Goal: Transaction & Acquisition: Purchase product/service

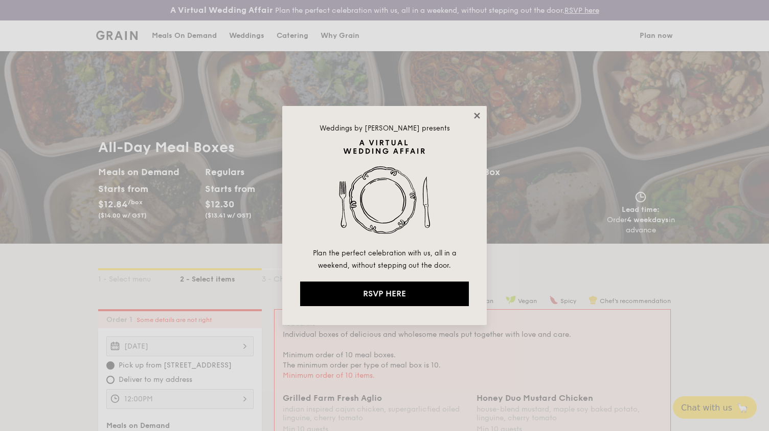
click at [475, 113] on icon at bounding box center [477, 116] width 6 height 6
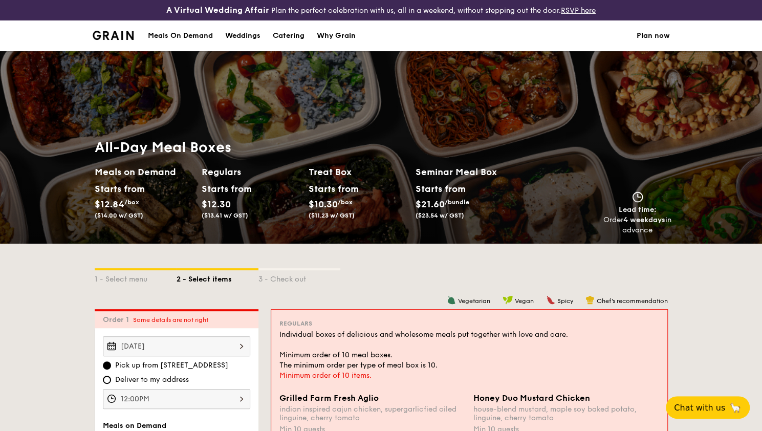
click at [187, 37] on div "Meals On Demand" at bounding box center [180, 35] width 65 height 31
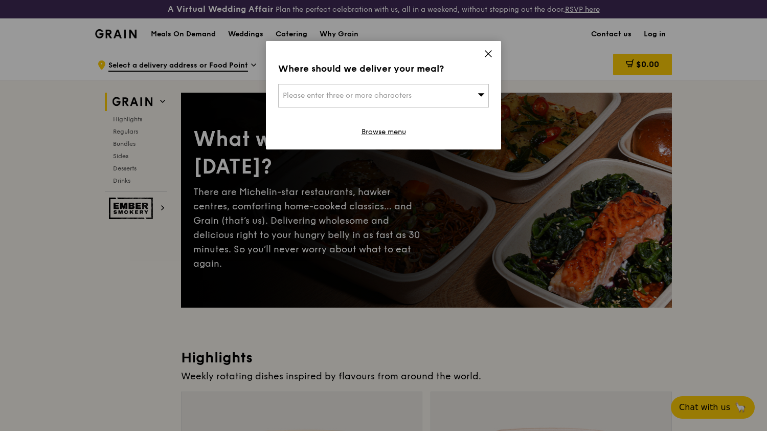
click at [414, 93] on div "Please enter three or more characters" at bounding box center [383, 96] width 211 height 24
click at [484, 54] on icon at bounding box center [488, 53] width 9 height 9
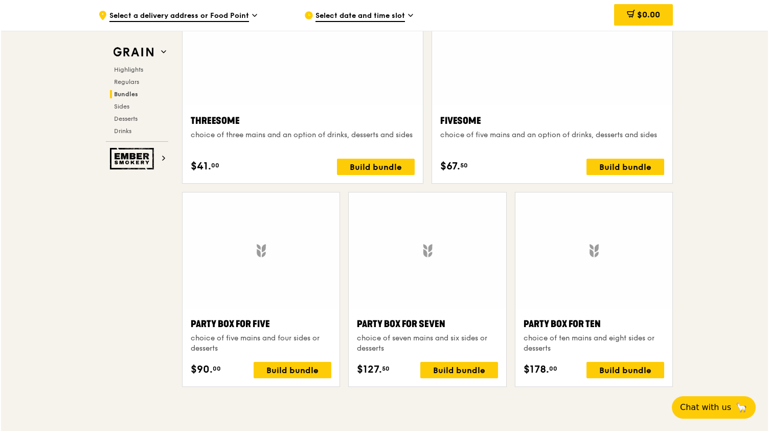
scroll to position [1878, 0]
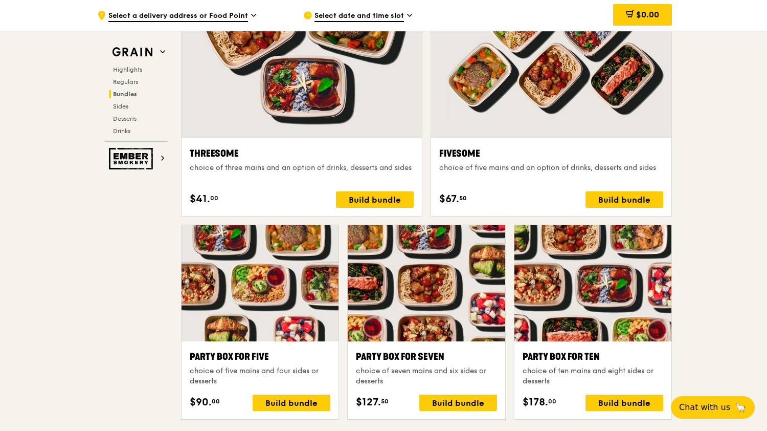
click at [579, 334] on div at bounding box center [593, 283] width 157 height 116
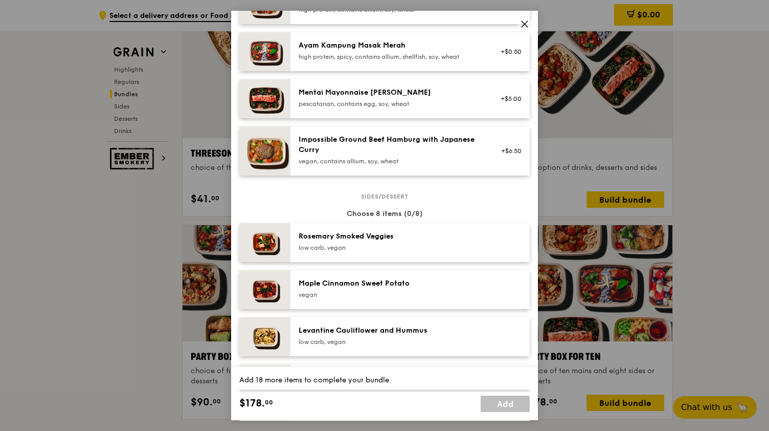
scroll to position [250, 0]
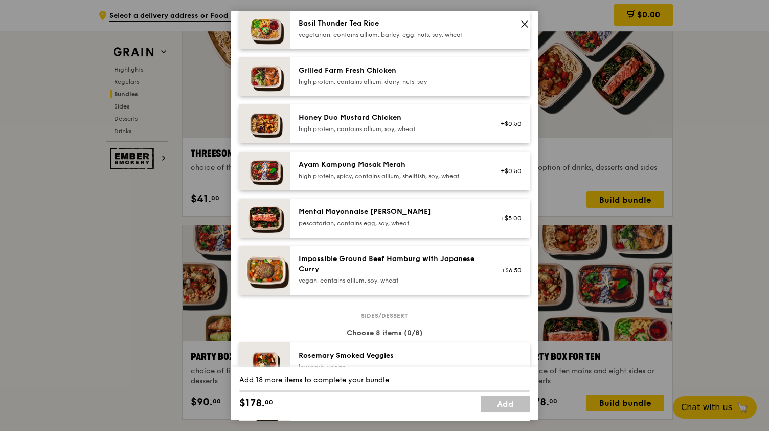
click at [527, 19] on icon at bounding box center [524, 23] width 9 height 9
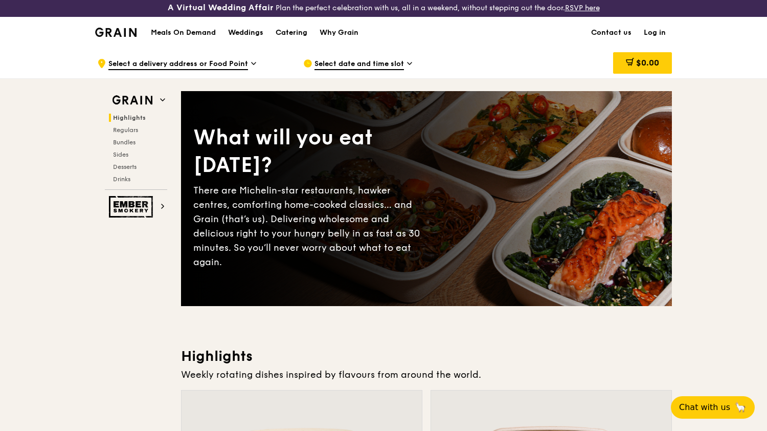
scroll to position [0, 0]
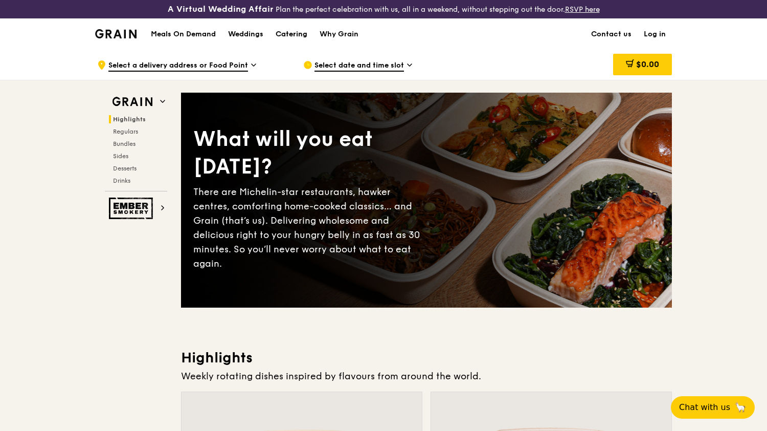
click at [276, 33] on div "Catering" at bounding box center [292, 34] width 32 height 31
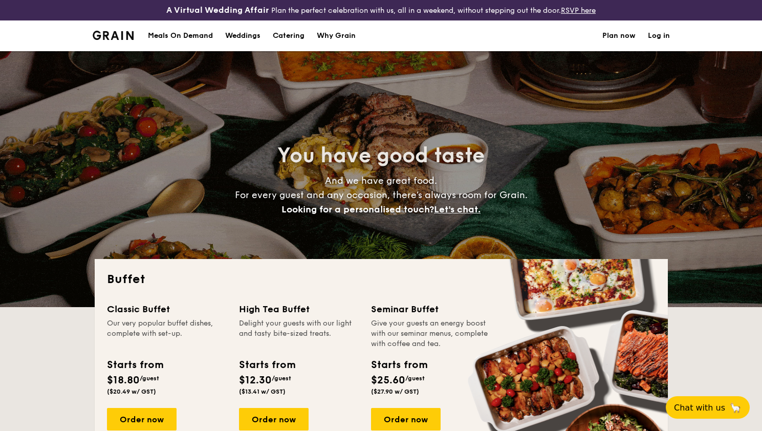
select select
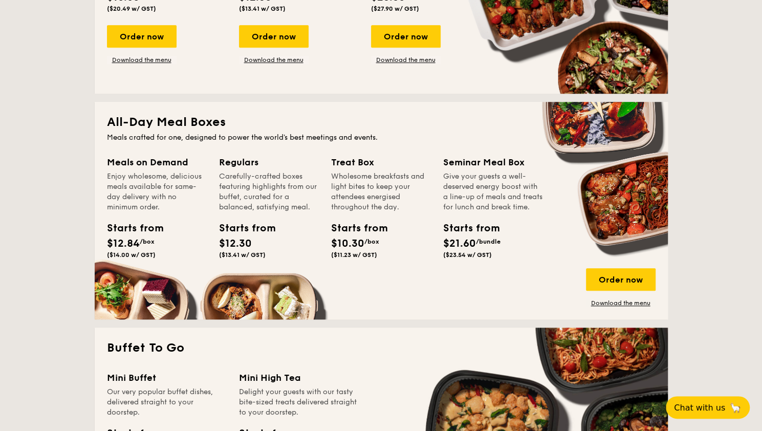
scroll to position [409, 0]
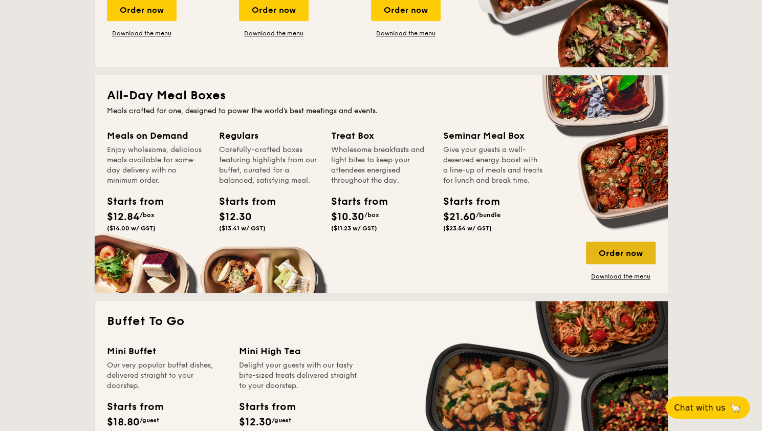
click at [615, 256] on div "Order now" at bounding box center [621, 252] width 70 height 23
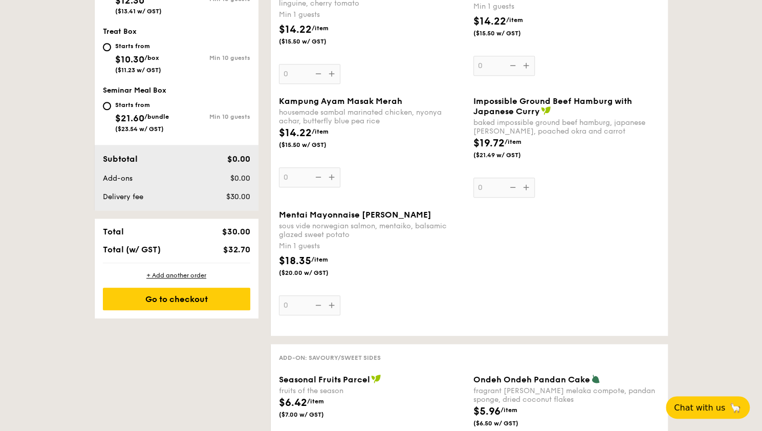
scroll to position [358, 0]
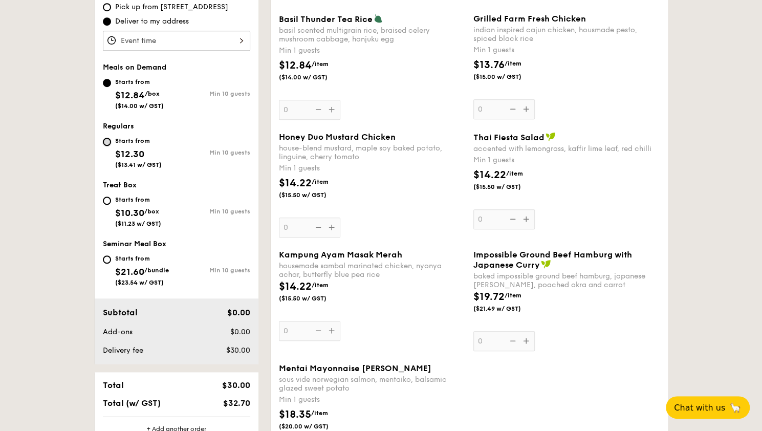
click at [109, 143] on input "Starts from $12.30 ($13.41 w/ GST) Min 10 guests" at bounding box center [107, 142] width 8 height 8
radio input "true"
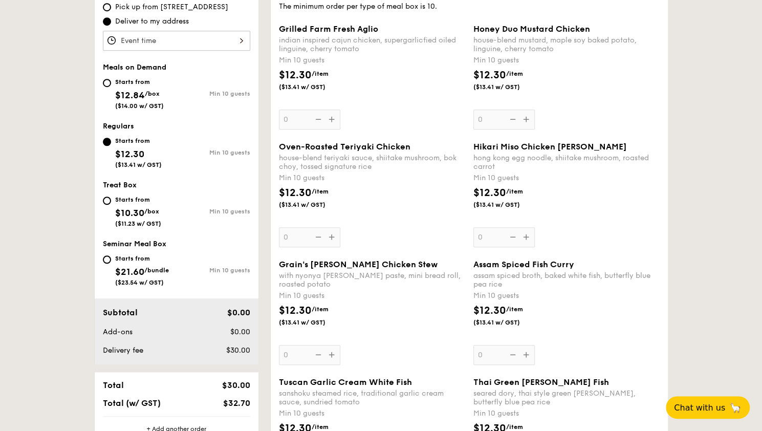
click at [329, 235] on div "Oven-Roasted Teriyaki Chicken house-blend teriyaki sauce, shiitake mushroom, bo…" at bounding box center [372, 194] width 186 height 105
click at [329, 235] on input "0" at bounding box center [309, 237] width 61 height 20
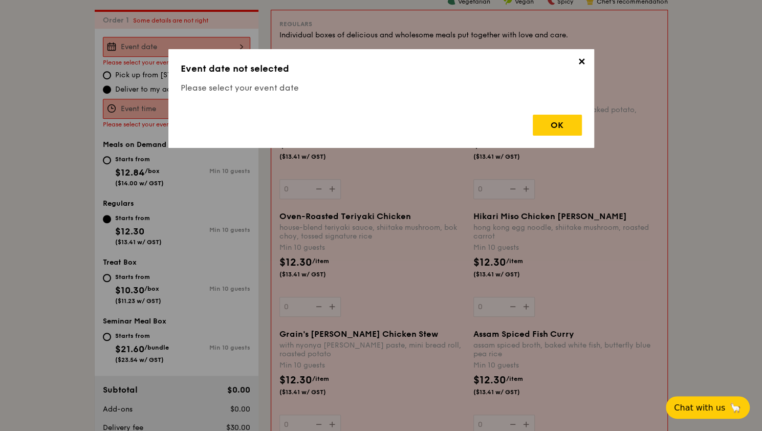
scroll to position [294, 0]
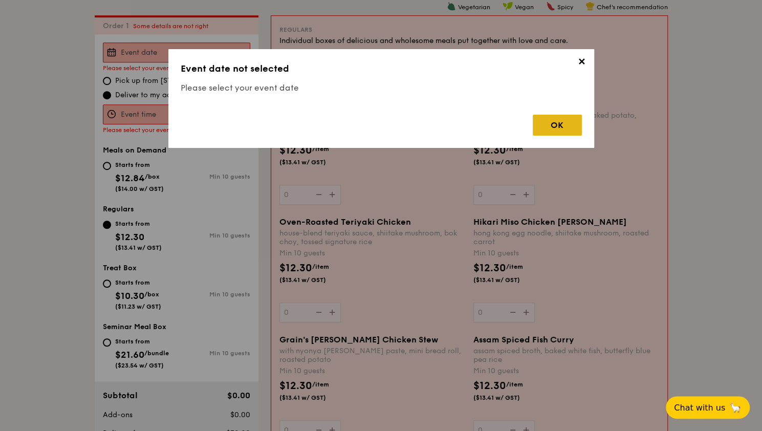
click at [568, 128] on div "OK" at bounding box center [556, 125] width 49 height 21
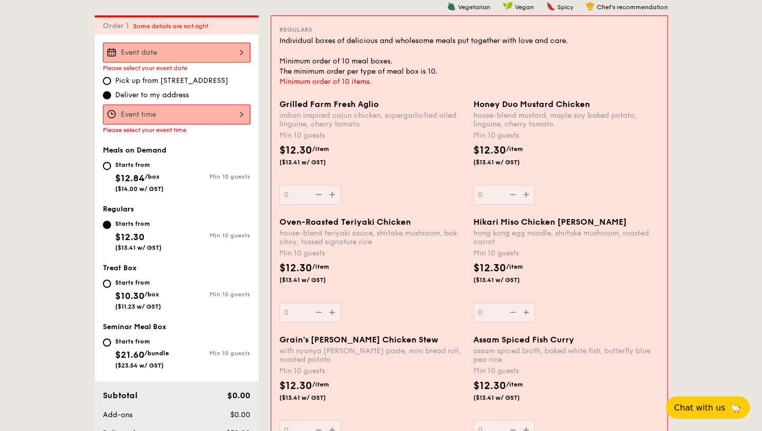
click at [209, 56] on div at bounding box center [176, 52] width 147 height 20
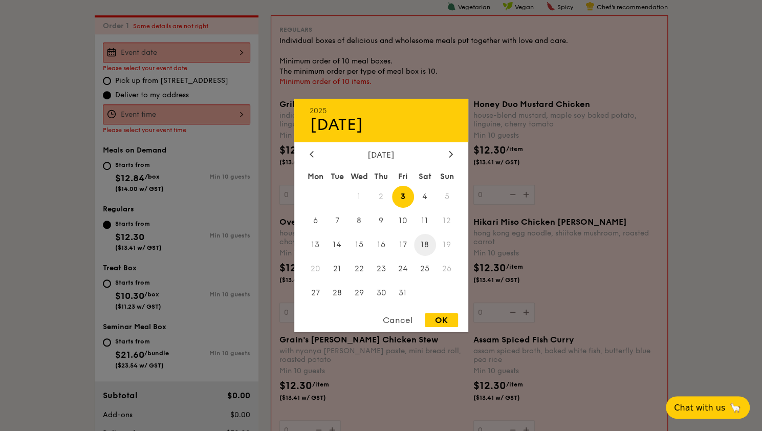
click at [417, 242] on span "18" at bounding box center [425, 245] width 22 height 22
click at [437, 320] on div "OK" at bounding box center [440, 320] width 33 height 14
type input "Oct 18, 2025"
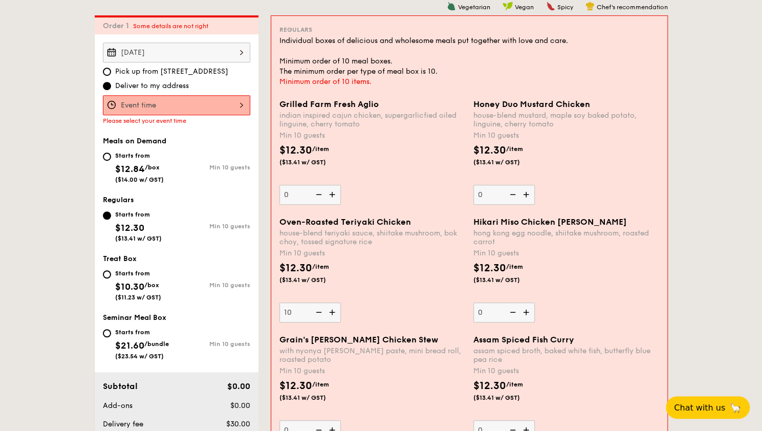
type input "10"
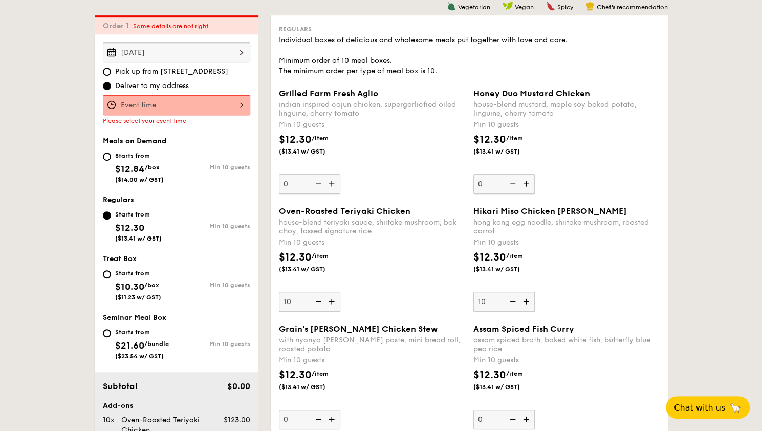
type input "10"
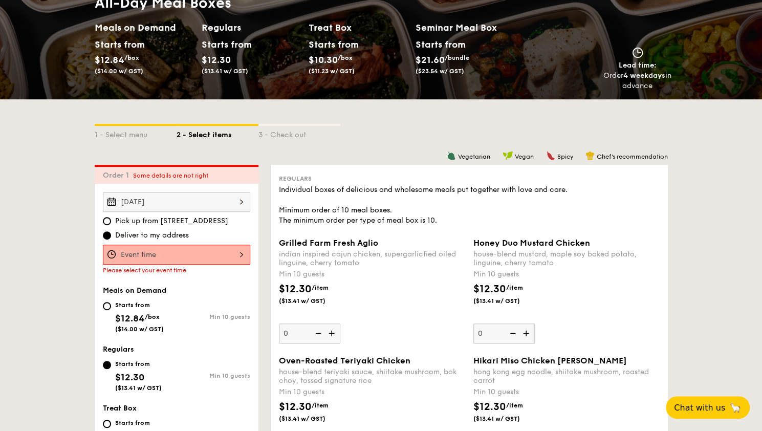
scroll to position [153, 0]
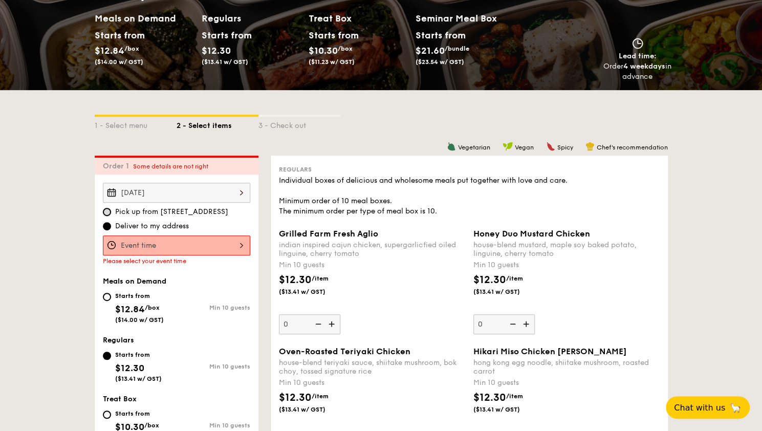
click at [104, 212] on input "Pick up from 5 Burn Road #05-01" at bounding box center [107, 212] width 8 height 8
radio input "true"
click at [169, 243] on div at bounding box center [176, 245] width 147 height 20
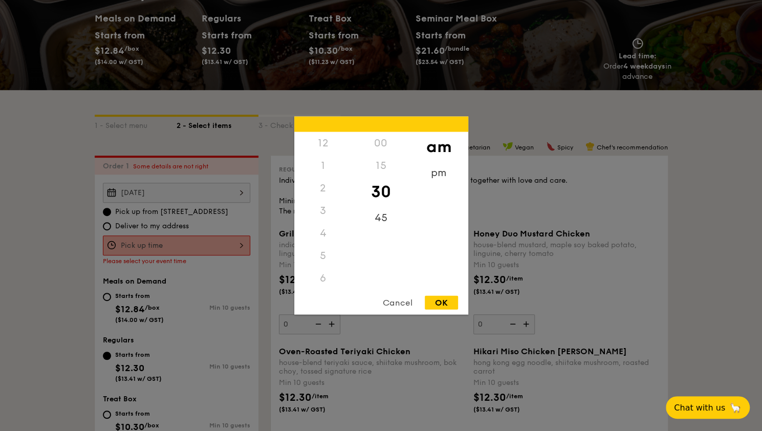
scroll to position [113, 0]
click at [450, 301] on div "OK" at bounding box center [440, 303] width 33 height 14
type input "10:30AM"
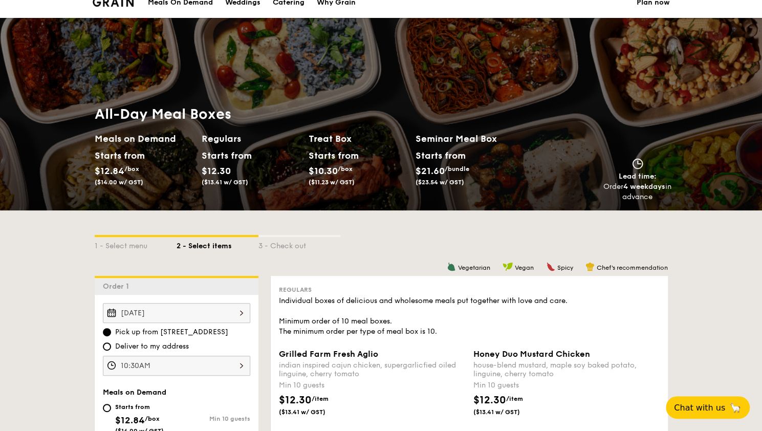
scroll to position [0, 0]
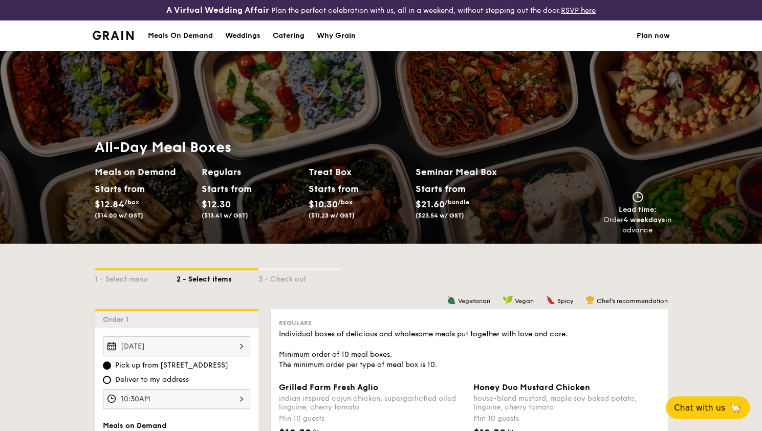
click at [109, 36] on img at bounding box center [113, 35] width 41 height 9
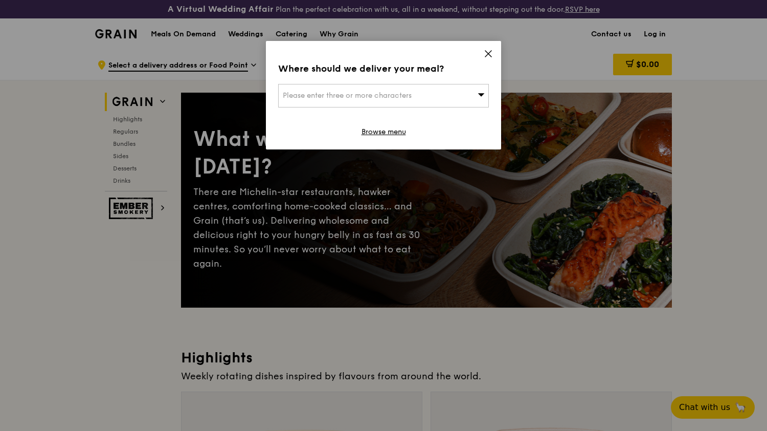
click at [445, 83] on div "Where should we deliver your meal? Please enter three or more characters Browse…" at bounding box center [383, 95] width 235 height 108
click at [443, 96] on div "Please enter three or more characters" at bounding box center [383, 96] width 211 height 24
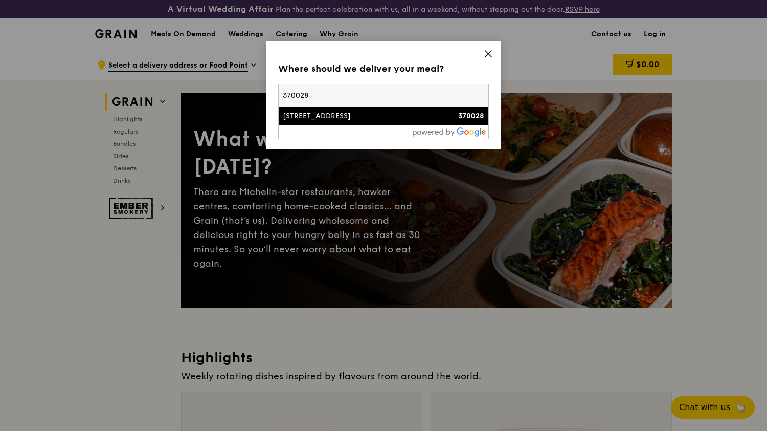
type input "370028"
click at [434, 116] on div "370028" at bounding box center [459, 116] width 51 height 10
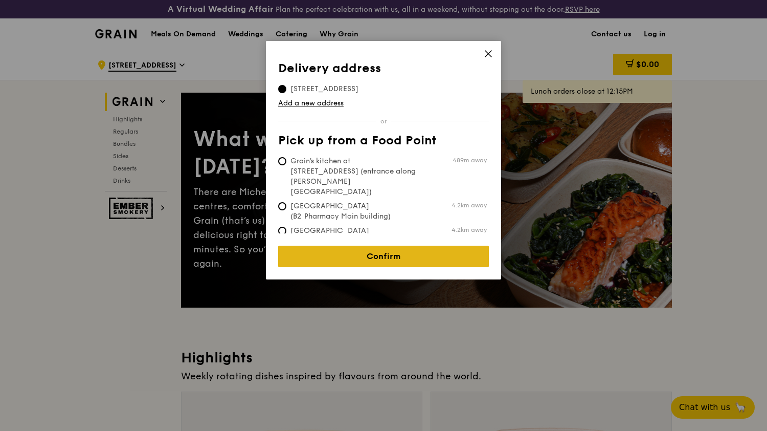
click at [429, 251] on link "Confirm" at bounding box center [383, 255] width 211 height 21
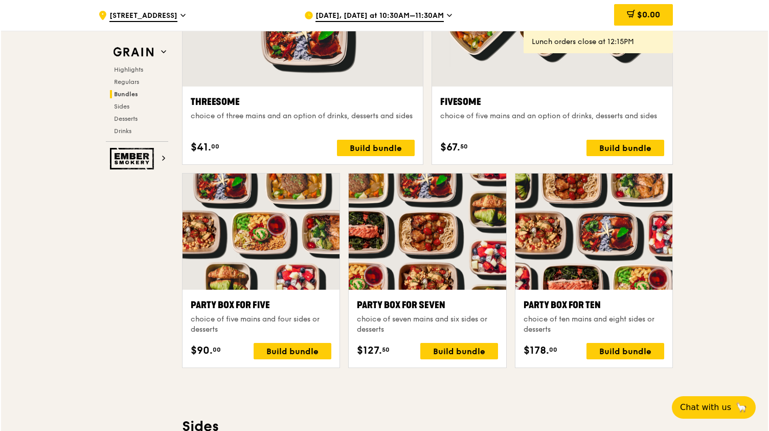
scroll to position [1943, 0]
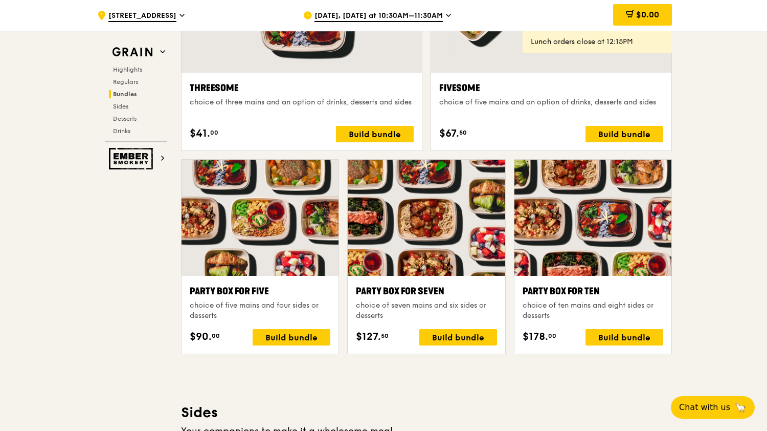
click at [566, 285] on div "Party Box for Ten" at bounding box center [593, 291] width 141 height 14
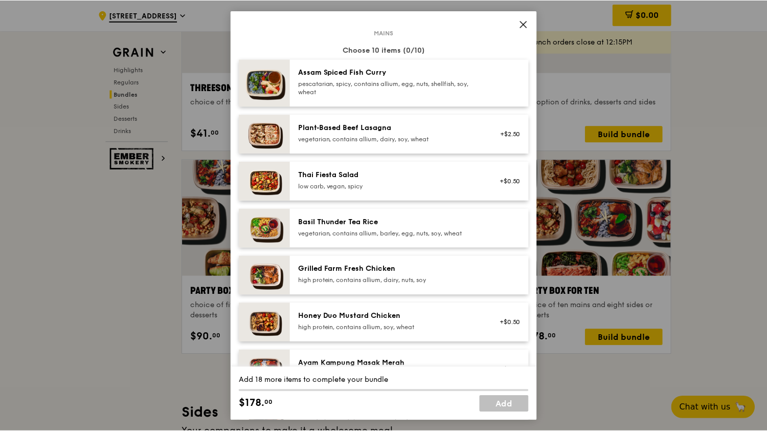
scroll to position [0, 0]
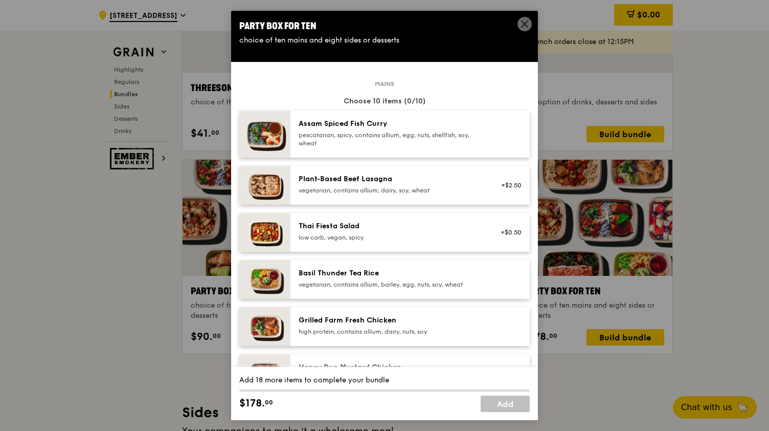
click at [524, 19] on span at bounding box center [525, 24] width 14 height 14
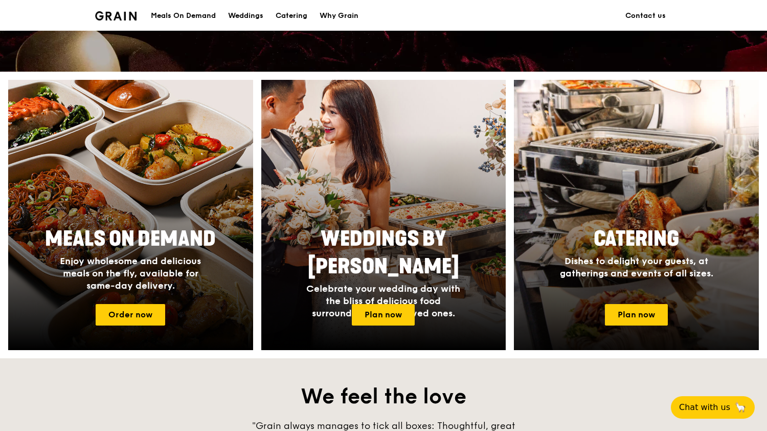
scroll to position [237, 0]
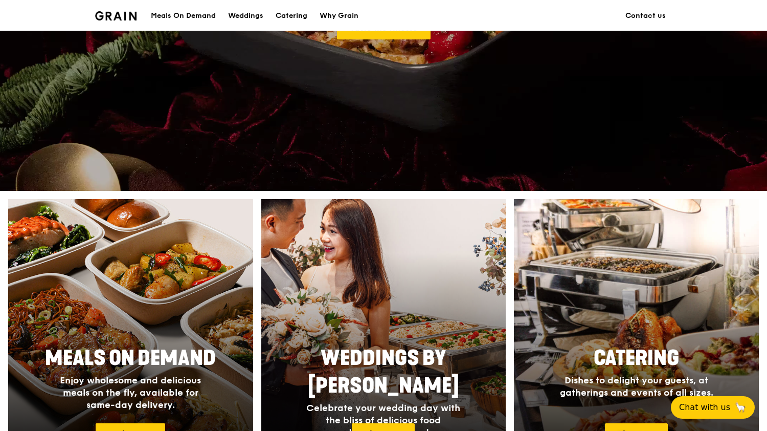
click at [634, 279] on div at bounding box center [637, 334] width 270 height 297
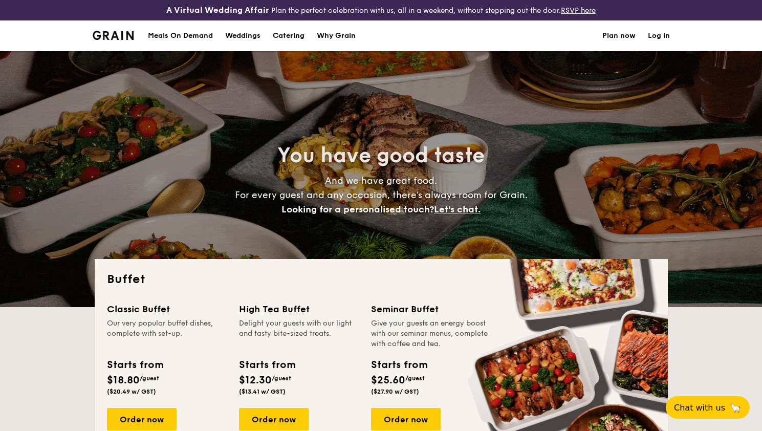
select select
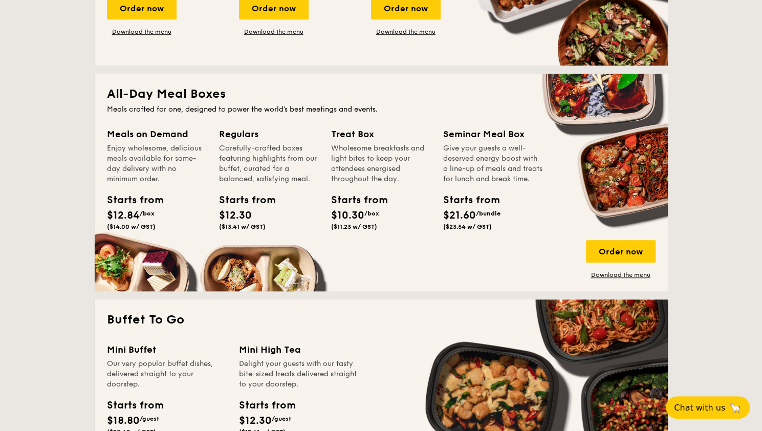
scroll to position [409, 0]
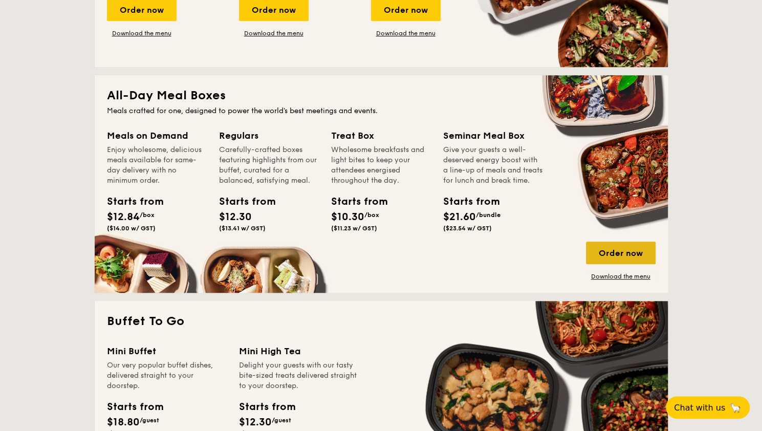
click at [598, 253] on div "Order now" at bounding box center [621, 252] width 70 height 23
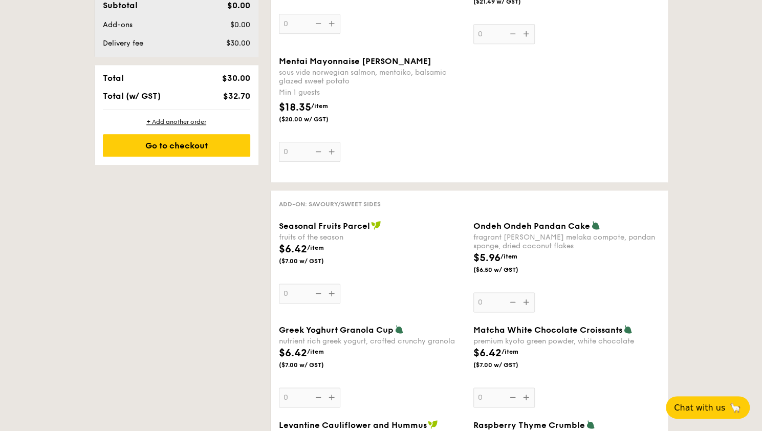
scroll to position [256, 0]
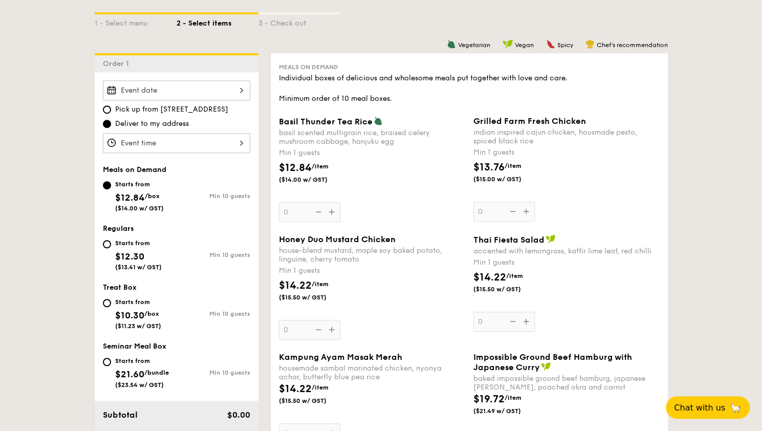
click at [167, 85] on div at bounding box center [176, 90] width 147 height 20
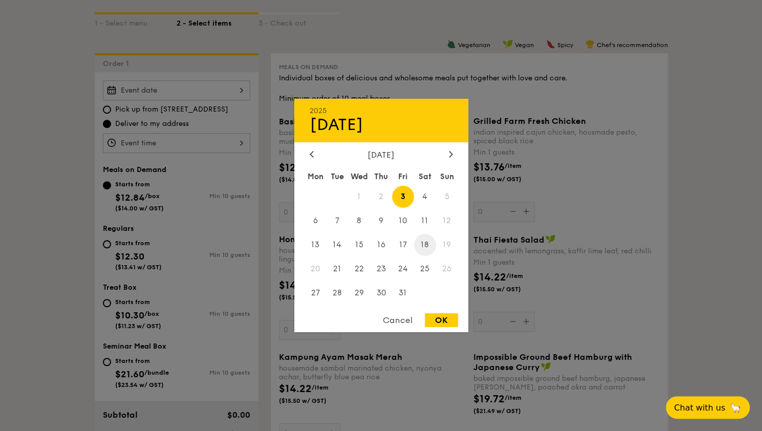
click at [428, 245] on span "18" at bounding box center [425, 245] width 22 height 22
click at [435, 318] on div "OK" at bounding box center [440, 320] width 33 height 14
type input "[DATE]"
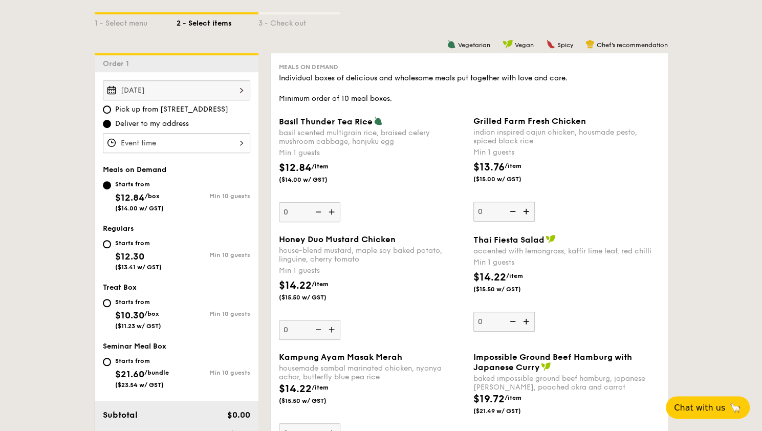
click at [109, 246] on div "Starts from $12.30 ($13.41 w/ GST)" at bounding box center [140, 254] width 74 height 34
click at [109, 246] on input "Starts from $12.30 ($13.41 w/ GST) Min 10 guests" at bounding box center [107, 244] width 8 height 8
radio input "true"
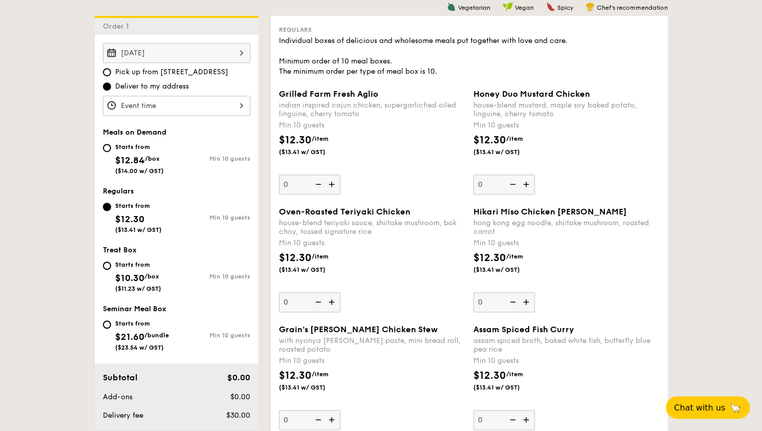
scroll to position [307, 0]
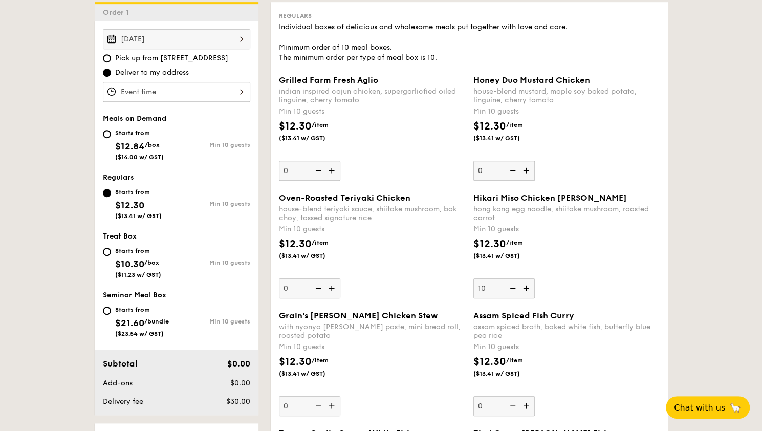
type input "10"
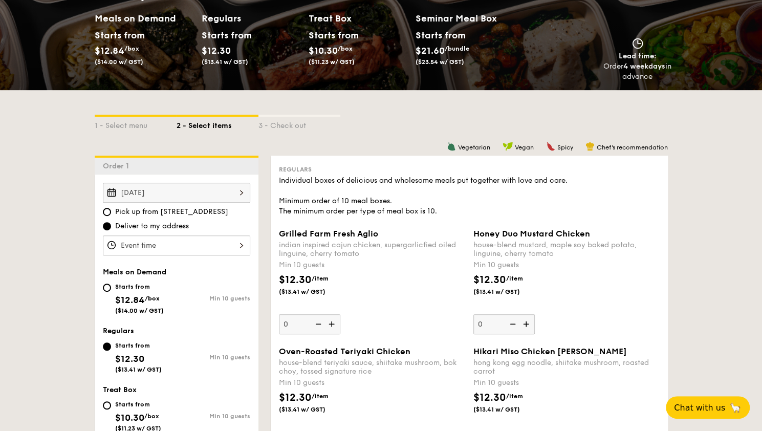
scroll to position [358, 0]
